Goal: Communication & Community: Answer question/provide support

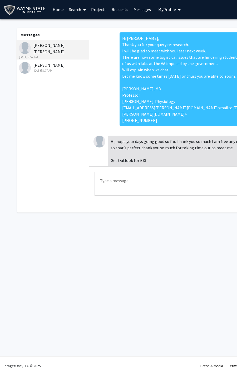
scroll to position [41, 0]
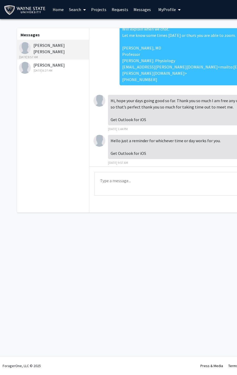
click at [96, 52] on div "Hi Ayan, Thank you for your query re: research. I will be glad to meet with you…" at bounding box center [193, 43] width 201 height 103
click at [110, 197] on div "Type a message Send" at bounding box center [193, 184] width 209 height 36
click at [126, 184] on textarea "Type a message" at bounding box center [193, 184] width 199 height 24
drag, startPoint x: 153, startPoint y: 184, endPoint x: 124, endPoint y: 185, distance: 29.0
click at [124, 185] on textarea "Can you meet tomorrow" at bounding box center [193, 184] width 199 height 24
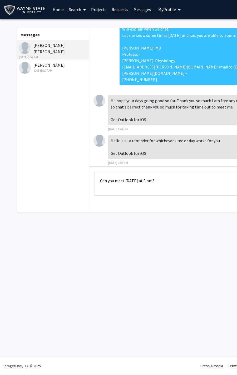
type textarea "Can you meet [DATE] at 3 pm?"
click at [133, 234] on div "Skip navigation Home Search Projects Requests Messages My Profile Rossi Noreen …" at bounding box center [158, 187] width 316 height 375
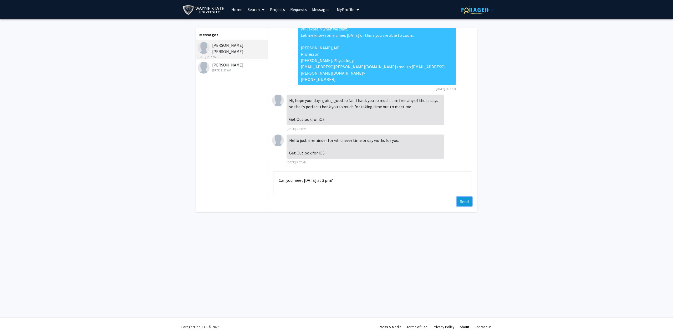
click at [236, 205] on button "Send" at bounding box center [464, 201] width 15 height 9
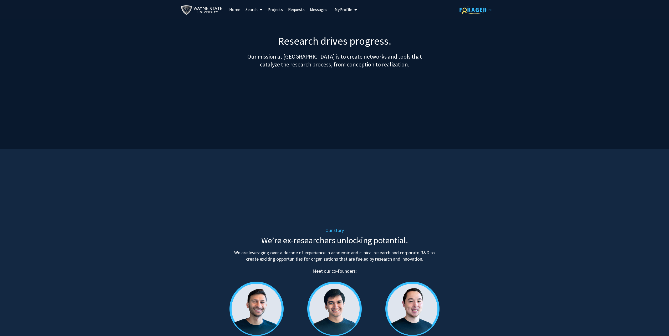
click at [479, 12] on img at bounding box center [476, 10] width 33 height 8
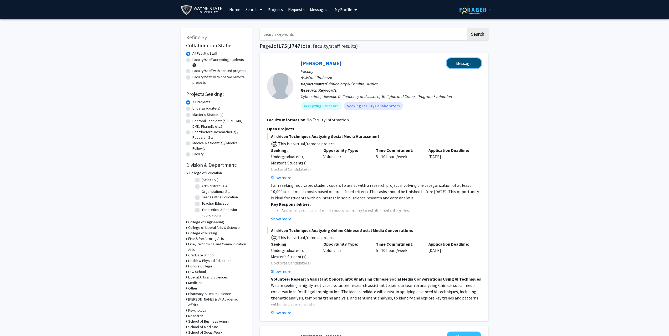
click at [460, 63] on button "Message" at bounding box center [464, 63] width 34 height 10
click at [287, 35] on input "Search Keywords" at bounding box center [363, 34] width 206 height 12
type input "noreen rossi"
click at [481, 37] on button "Search" at bounding box center [478, 34] width 22 height 12
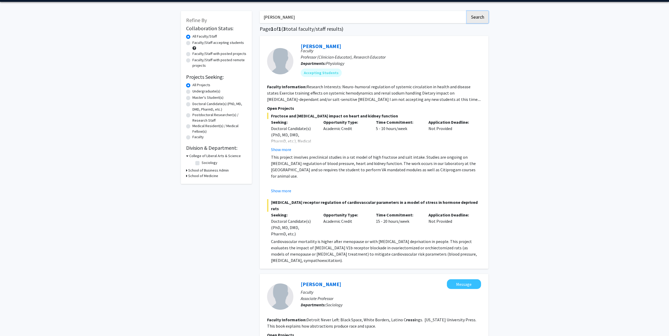
scroll to position [26, 0]
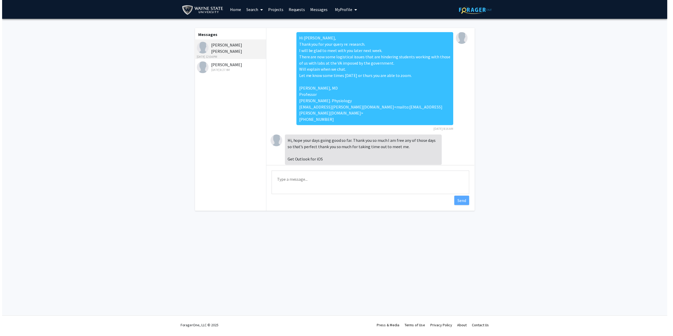
scroll to position [108, 0]
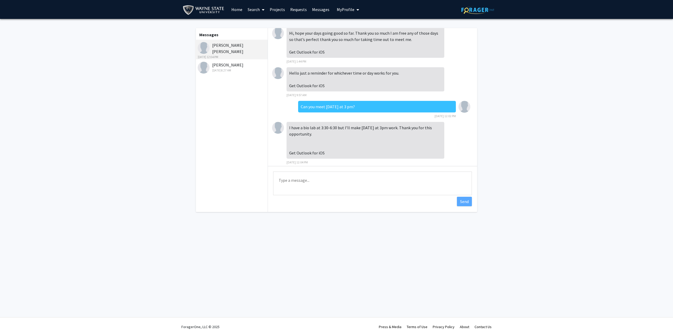
click at [297, 185] on textarea "Type a message" at bounding box center [372, 184] width 199 height 24
type textarea "N"
type textarea "Would 1:30 be better then. I have a meeting 2-3"
click at [466, 203] on button "Send" at bounding box center [464, 201] width 15 height 9
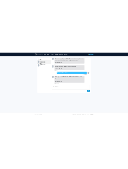
scroll to position [129, 0]
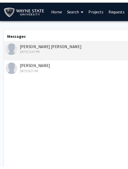
scroll to position [163, 0]
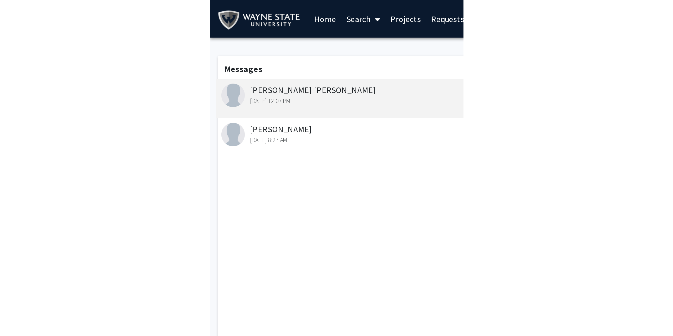
scroll to position [163, 0]
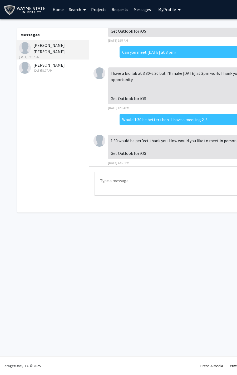
click at [116, 169] on textarea "Type a message" at bounding box center [193, 184] width 199 height 24
click at [131, 145] on div "1:30 would be perfect thank you. How would you like to meet in person or via zo…" at bounding box center [187, 147] width 158 height 24
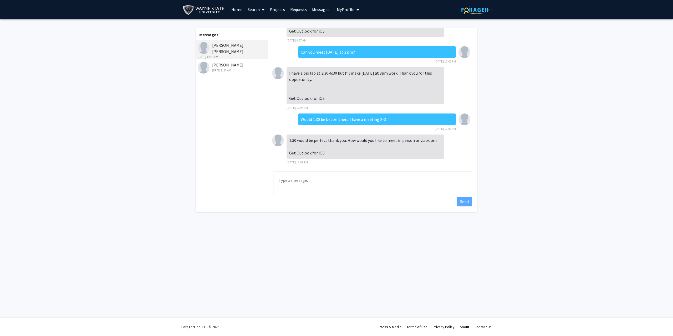
click at [131, 169] on textarea "Type a message" at bounding box center [372, 184] width 199 height 24
type textarea "My office is in the basement of the VA Hospital. If you prefer zoom, that is OK…"
click at [131, 169] on button "Send" at bounding box center [464, 201] width 15 height 9
